Goal: Contribute content: Contribute content

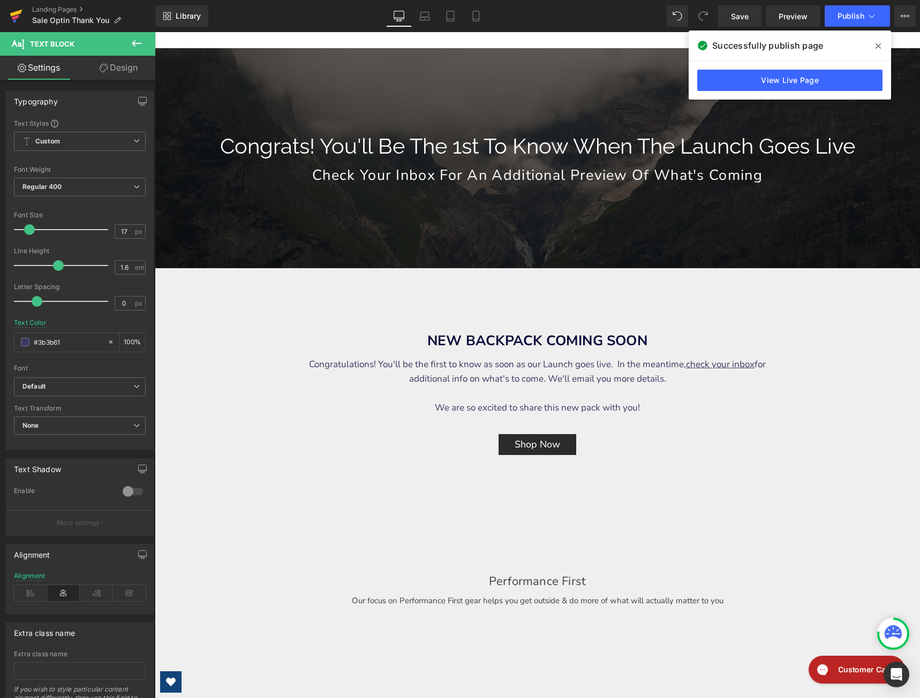
click at [18, 13] on icon at bounding box center [16, 13] width 12 height 7
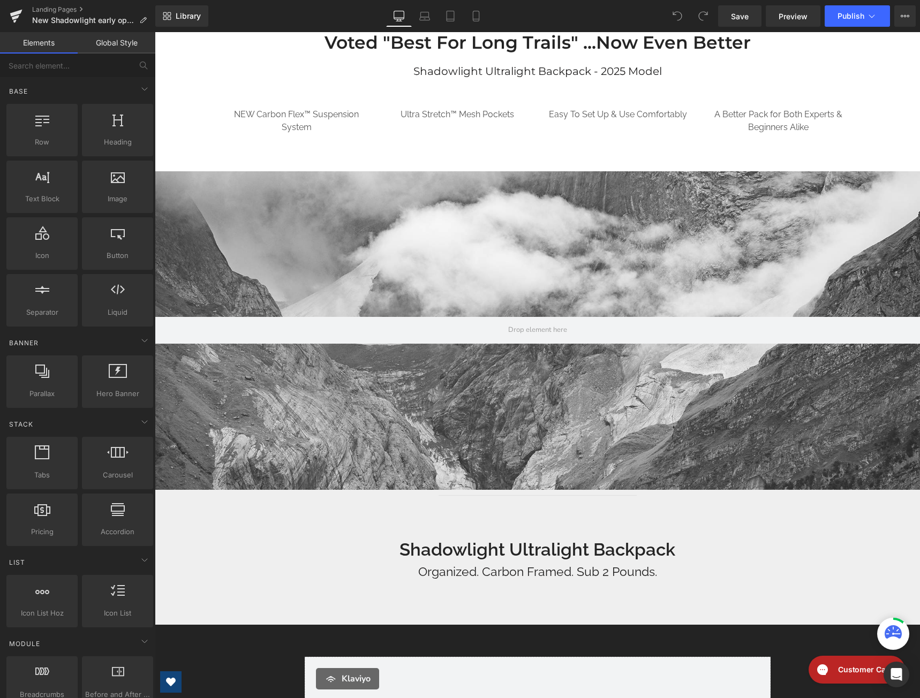
scroll to position [321, 0]
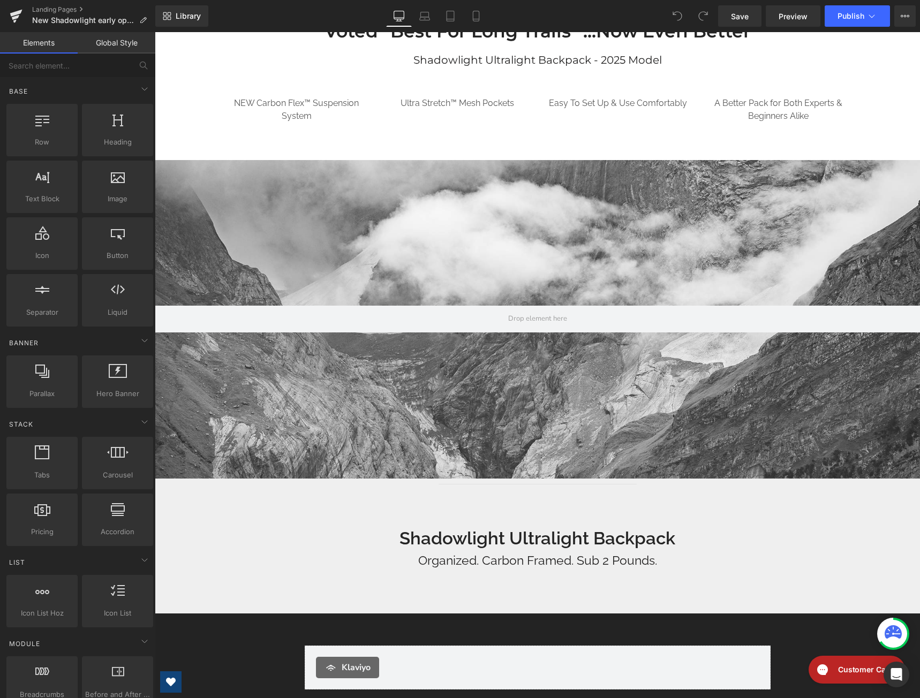
click at [548, 216] on div at bounding box center [537, 319] width 765 height 319
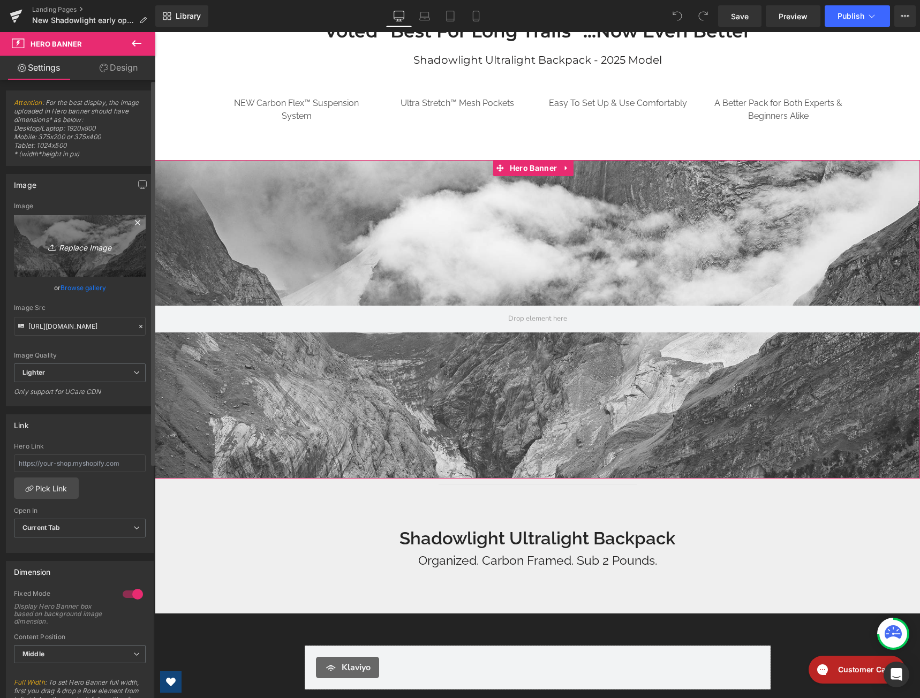
click at [51, 260] on link "Replace Image" at bounding box center [80, 246] width 132 height 62
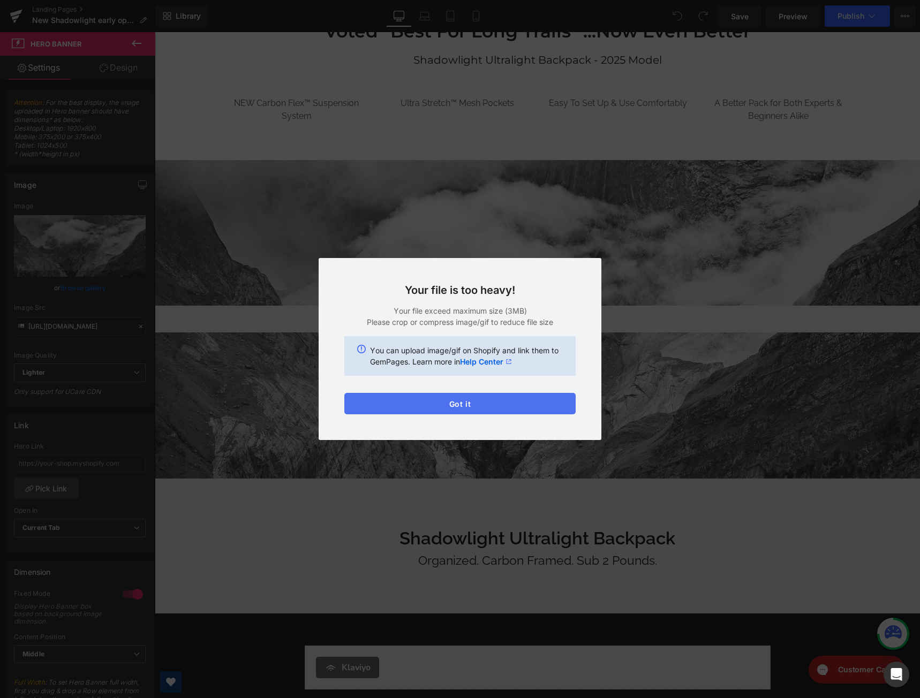
click at [489, 402] on button "Got it" at bounding box center [459, 403] width 231 height 21
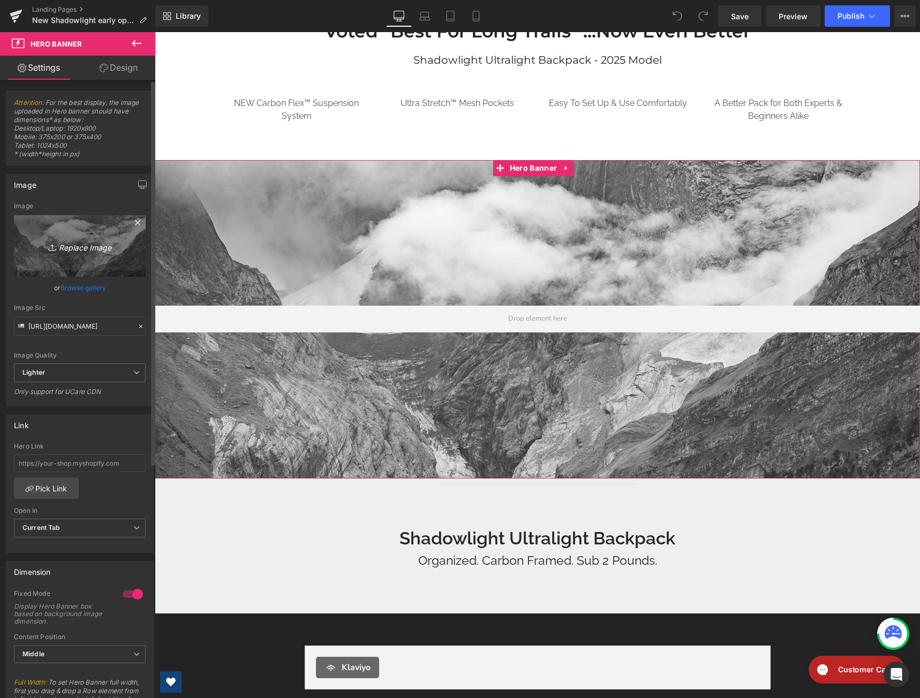
click at [73, 250] on icon "Replace Image" at bounding box center [80, 245] width 86 height 13
type input "C:\fakepath\shadowlight wide.jpg"
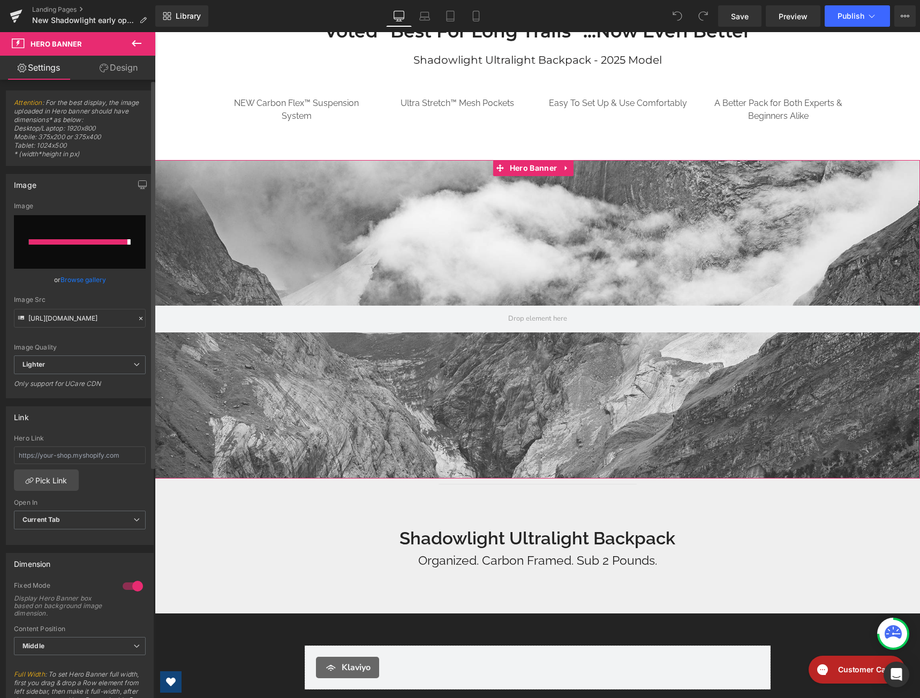
type input "https://ucarecdn.com/9501a83d-83c7-410b-b015-d67c3b6f3d47/-/format/auto/-/previ…"
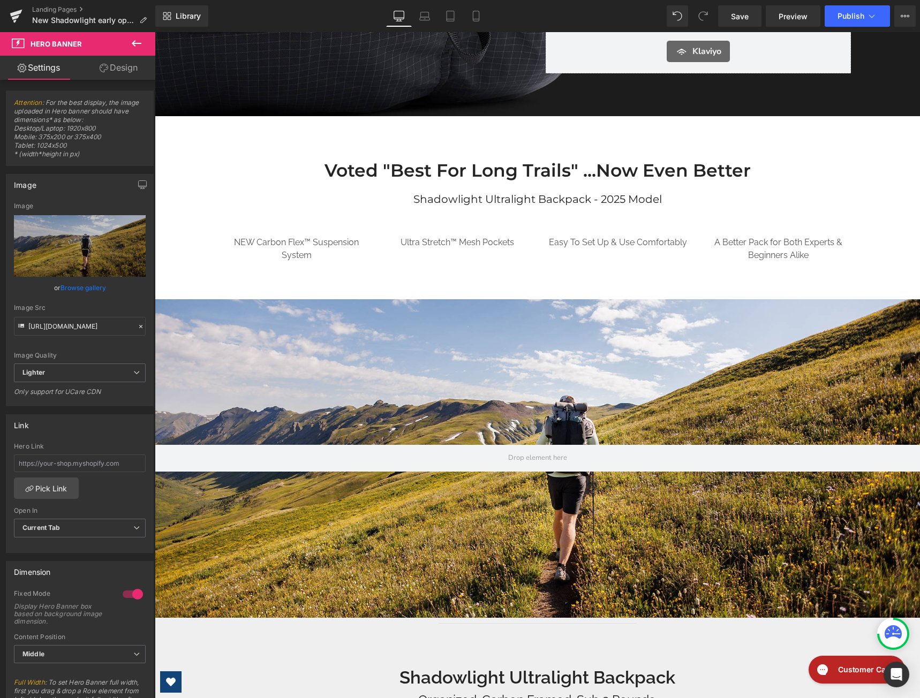
scroll to position [214, 0]
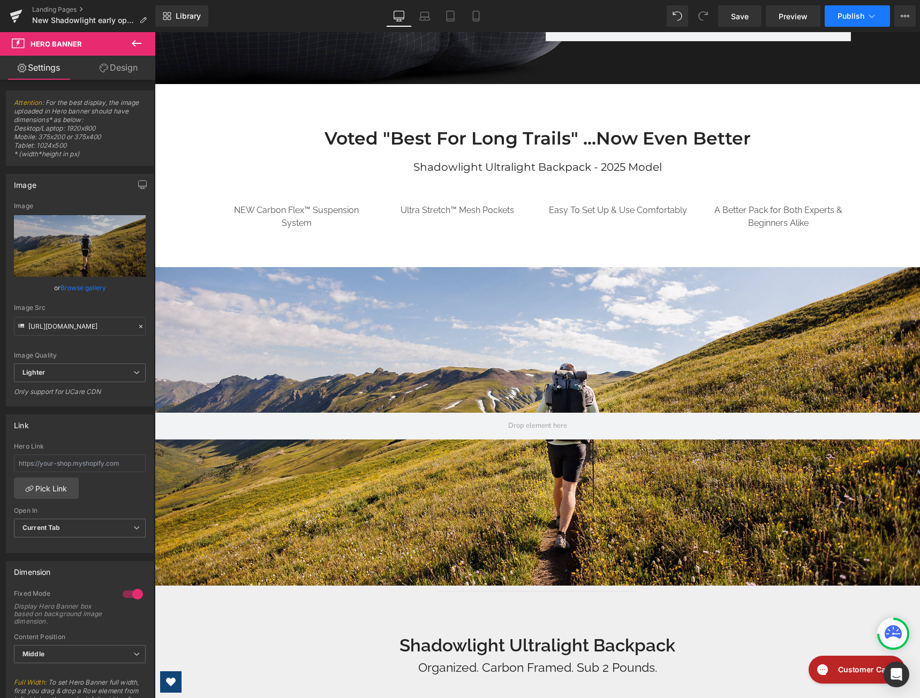
click at [846, 19] on span "Publish" at bounding box center [850, 16] width 27 height 9
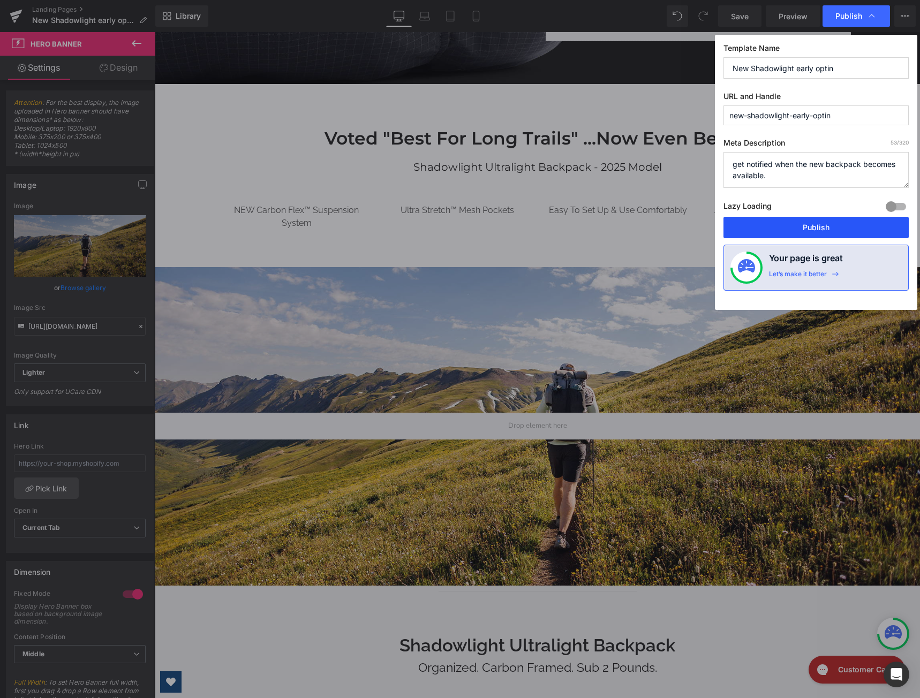
click at [828, 220] on button "Publish" at bounding box center [815, 227] width 185 height 21
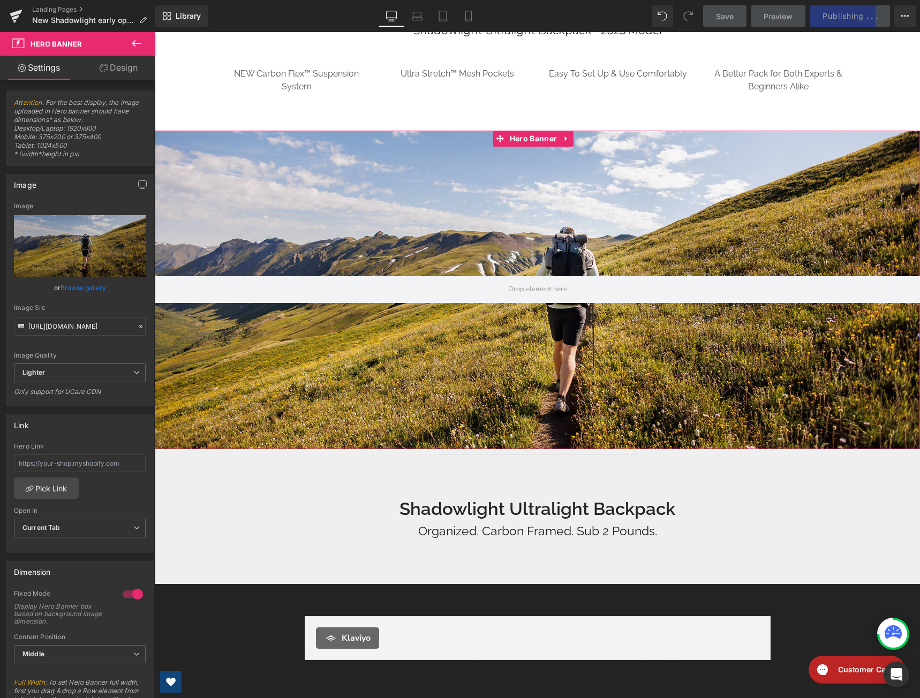
scroll to position [321, 0]
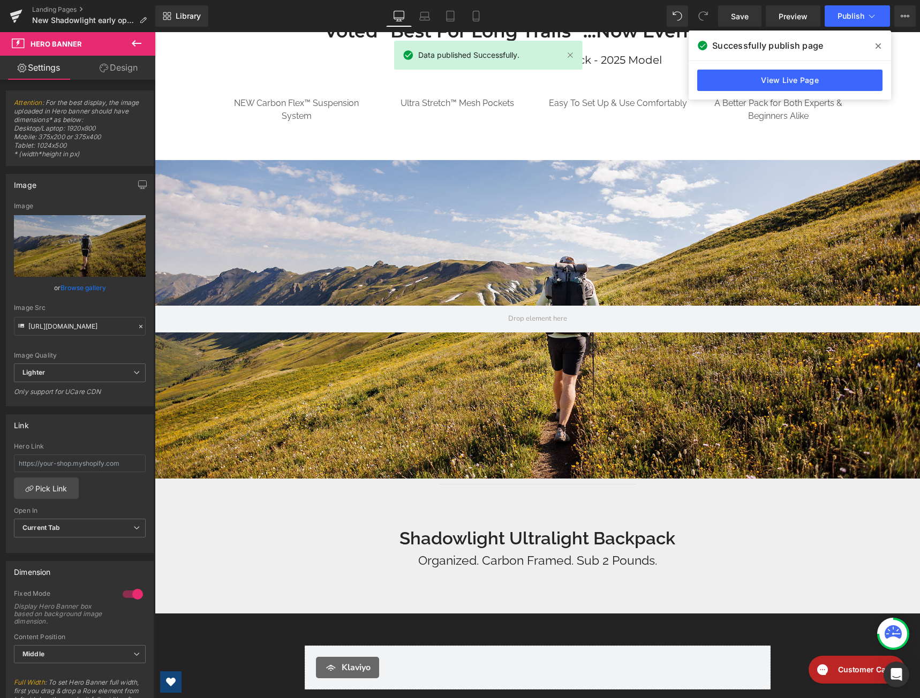
drag, startPoint x: 724, startPoint y: 13, endPoint x: 880, endPoint y: 45, distance: 159.0
click at [880, 45] on icon at bounding box center [877, 45] width 5 height 5
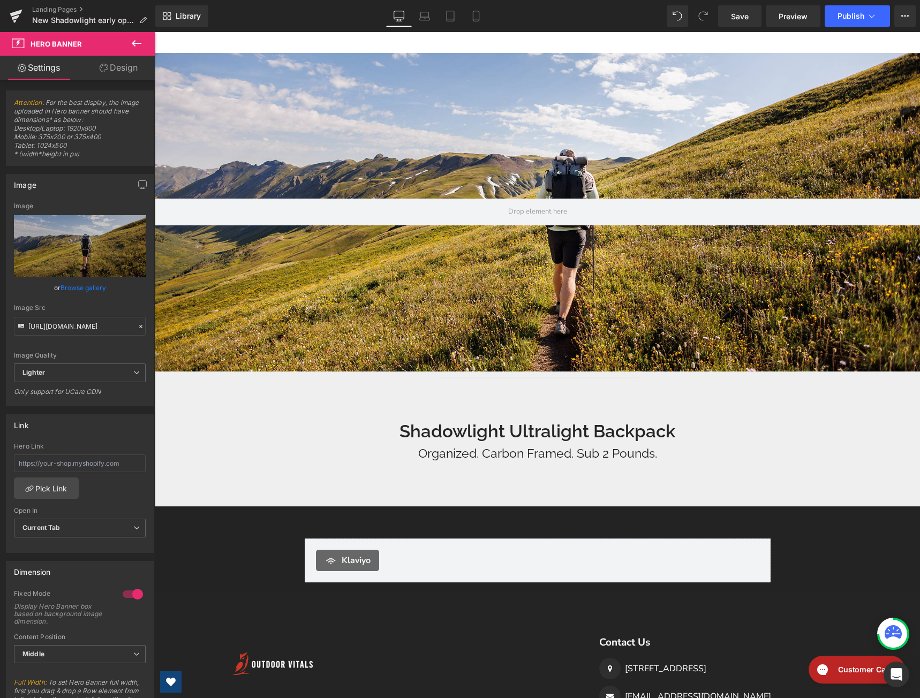
scroll to position [640, 0]
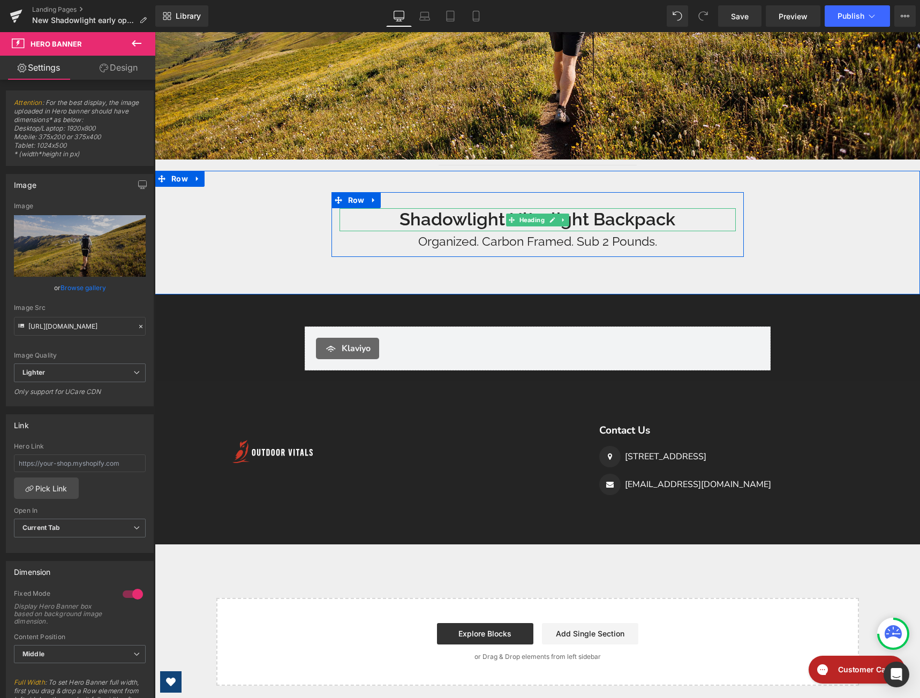
click at [471, 217] on h2 "Shadowlight Ultralight Backpack" at bounding box center [537, 219] width 396 height 23
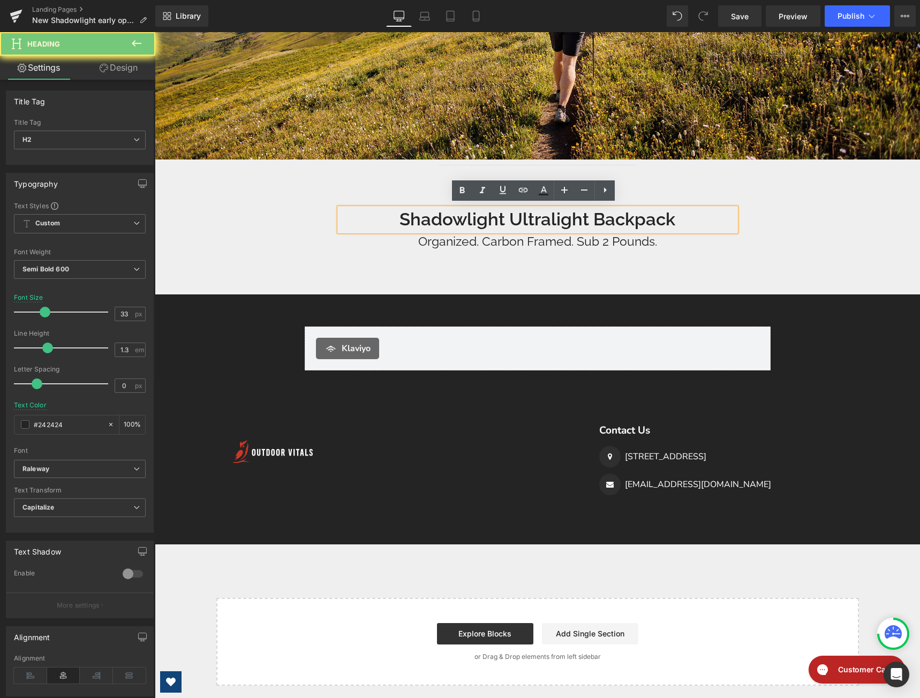
click at [471, 217] on h2 "Shadowlight Ultralight Backpack" at bounding box center [537, 219] width 396 height 23
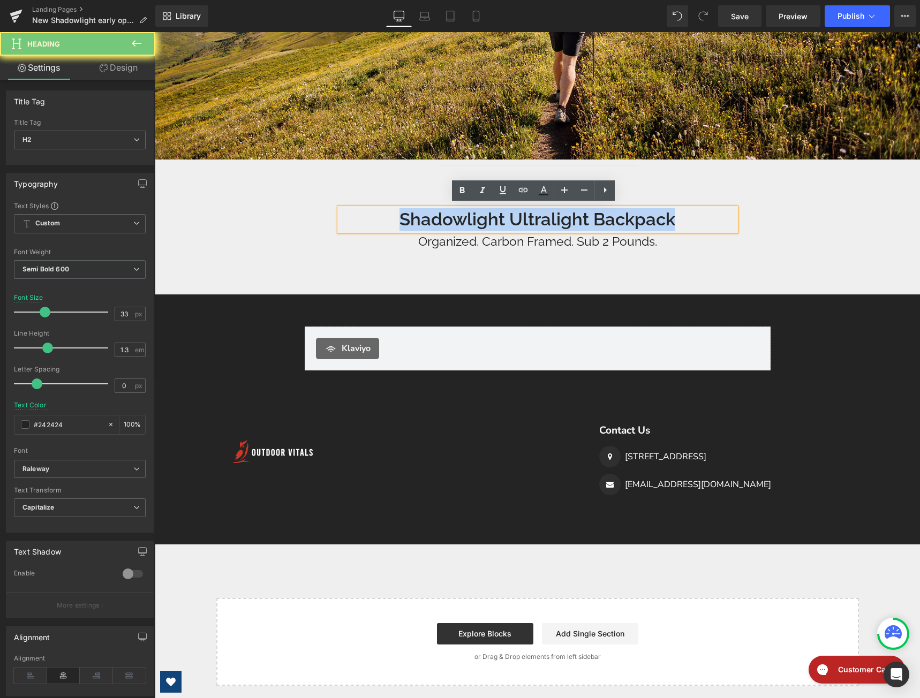
click at [471, 217] on h2 "Shadowlight Ultralight Backpack" at bounding box center [537, 219] width 396 height 23
drag, startPoint x: 584, startPoint y: 217, endPoint x: 398, endPoint y: 226, distance: 185.5
click at [398, 226] on h2 "Shadowlight Ultralight Backpack" at bounding box center [537, 219] width 396 height 23
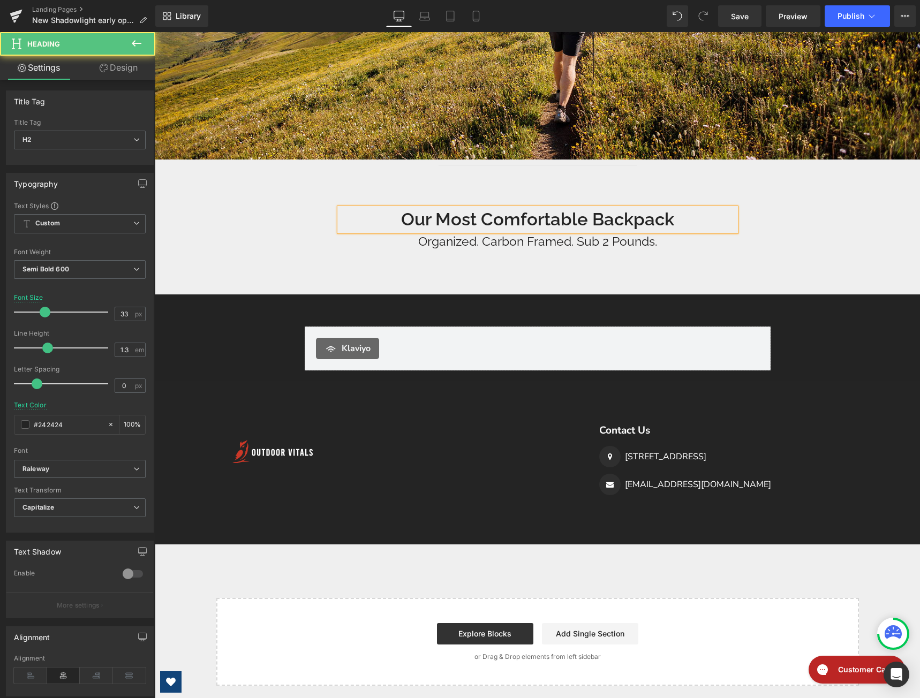
click at [677, 215] on h2 "Our Most Comfortable Backpack" at bounding box center [537, 219] width 396 height 23
click at [850, 28] on div "Library Desktop Desktop Laptop Tablet Mobile Save Preview Publish Scheduled Vie…" at bounding box center [537, 16] width 764 height 32
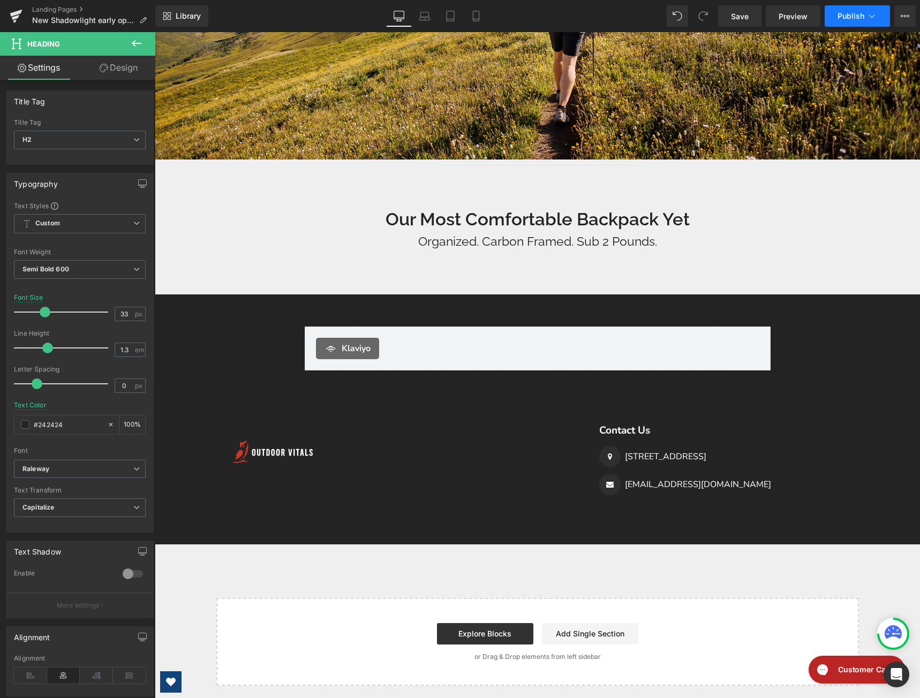
click at [850, 21] on button "Publish" at bounding box center [856, 15] width 65 height 21
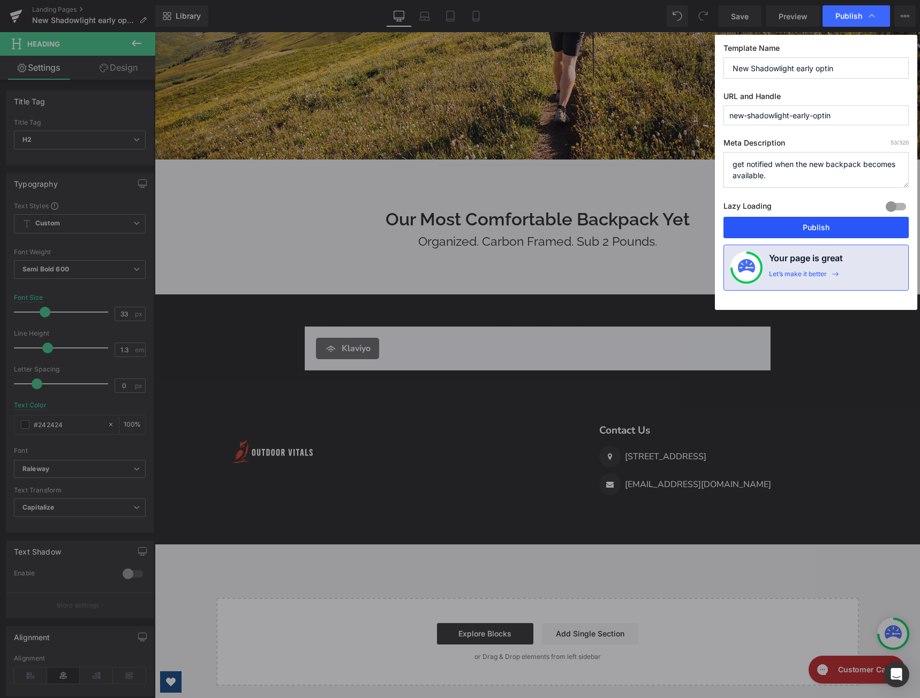
click at [846, 221] on button "Publish" at bounding box center [815, 227] width 185 height 21
